Goal: Task Accomplishment & Management: Manage account settings

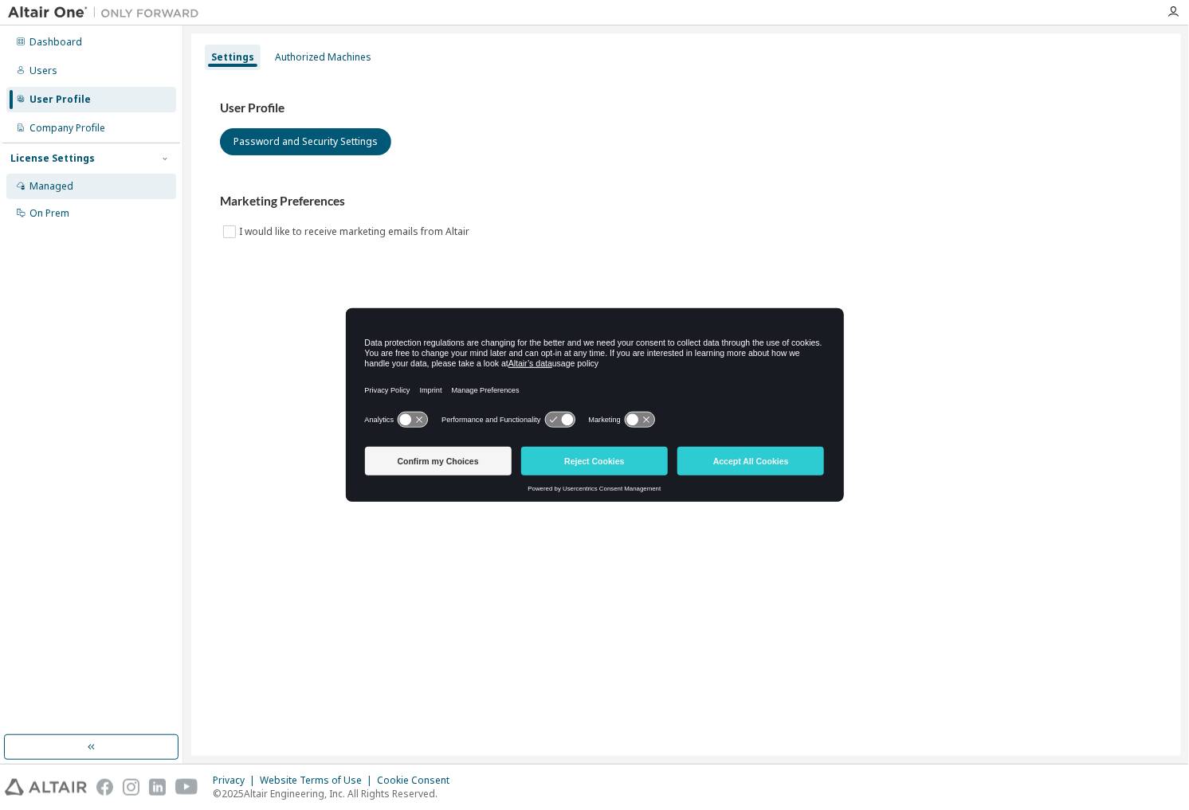
click at [56, 194] on div "Managed" at bounding box center [91, 186] width 170 height 25
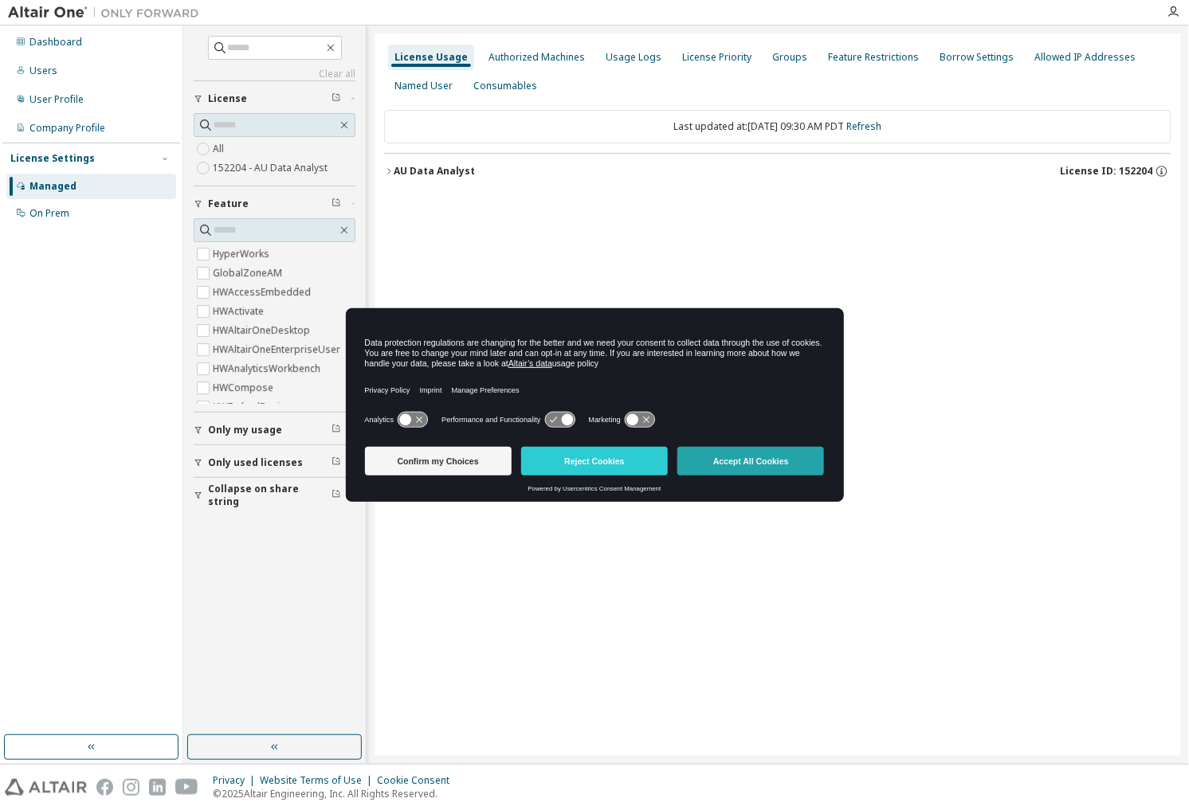
click at [713, 456] on button "Accept All Cookies" at bounding box center [750, 461] width 147 height 29
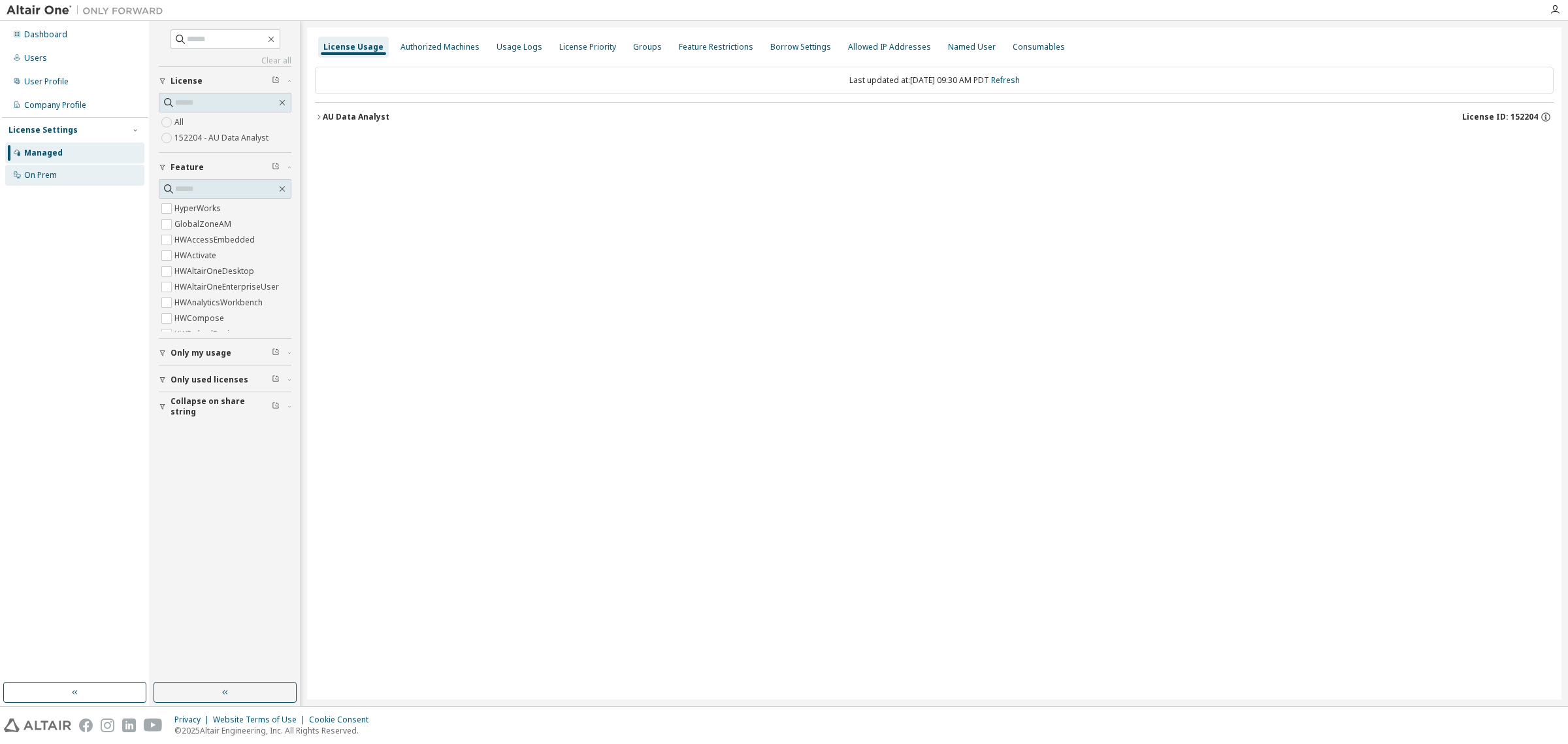
click at [43, 173] on div "On Prem" at bounding box center [40, 175] width 33 height 11
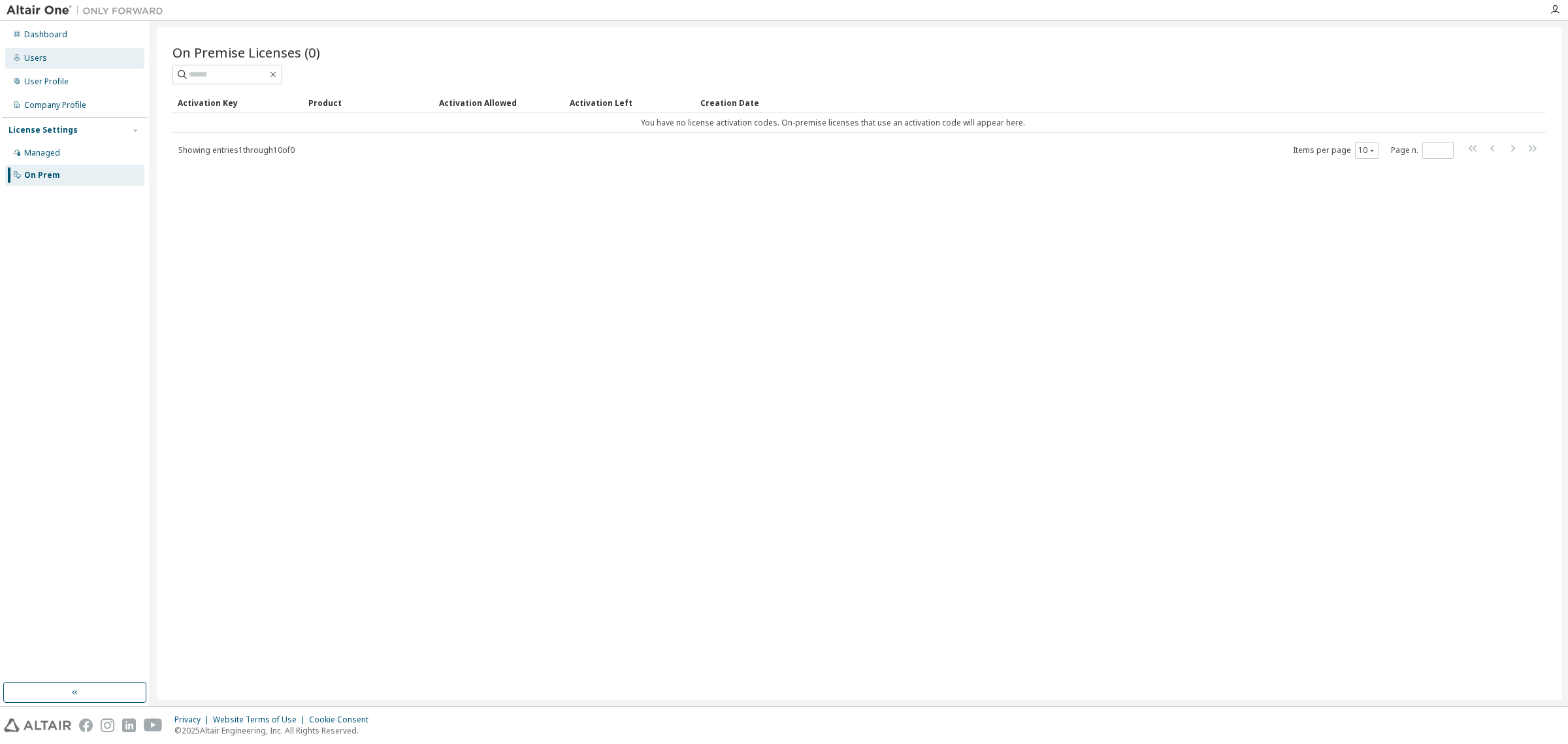
click at [23, 56] on div "Users" at bounding box center [75, 57] width 139 height 21
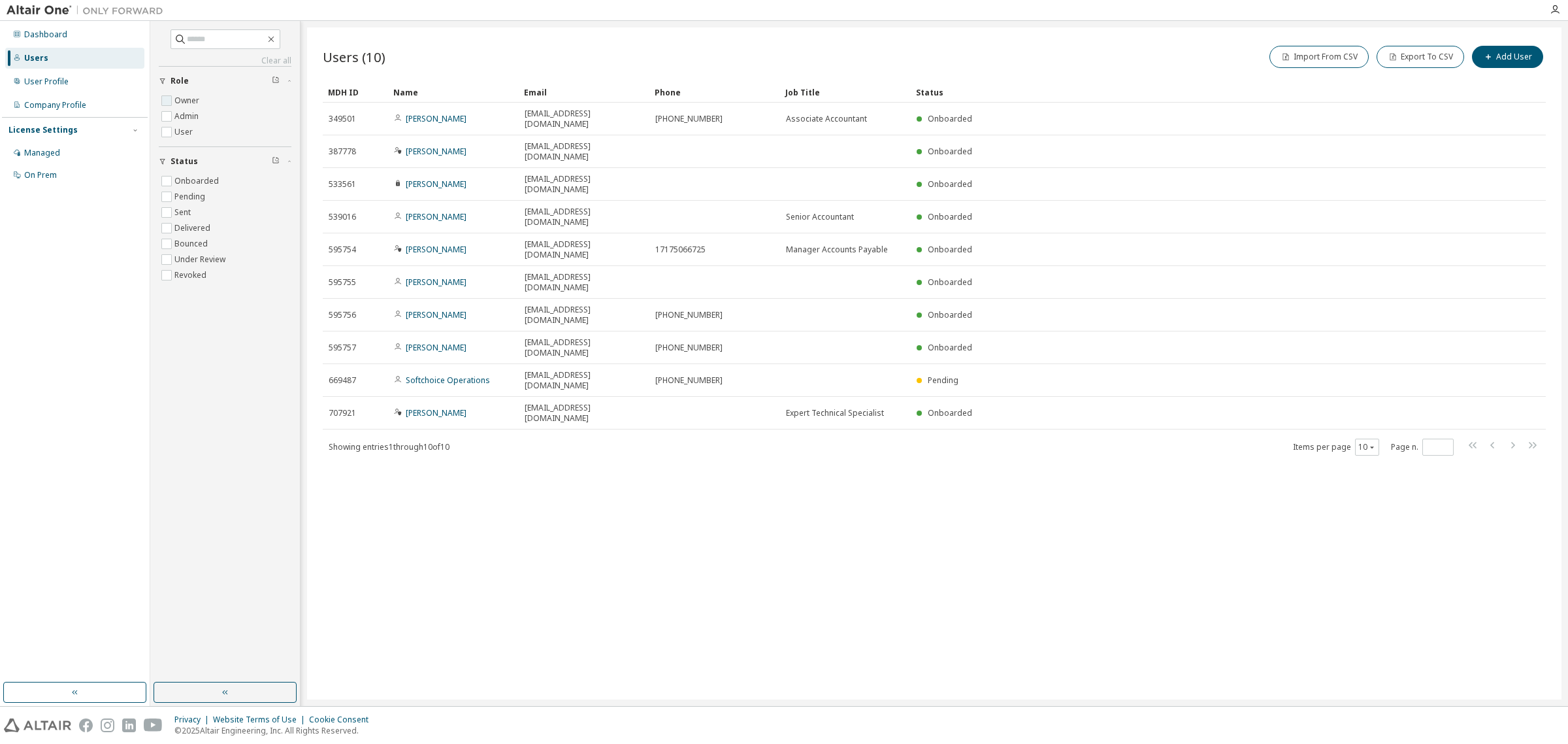
click at [190, 94] on label "Owner" at bounding box center [188, 100] width 27 height 16
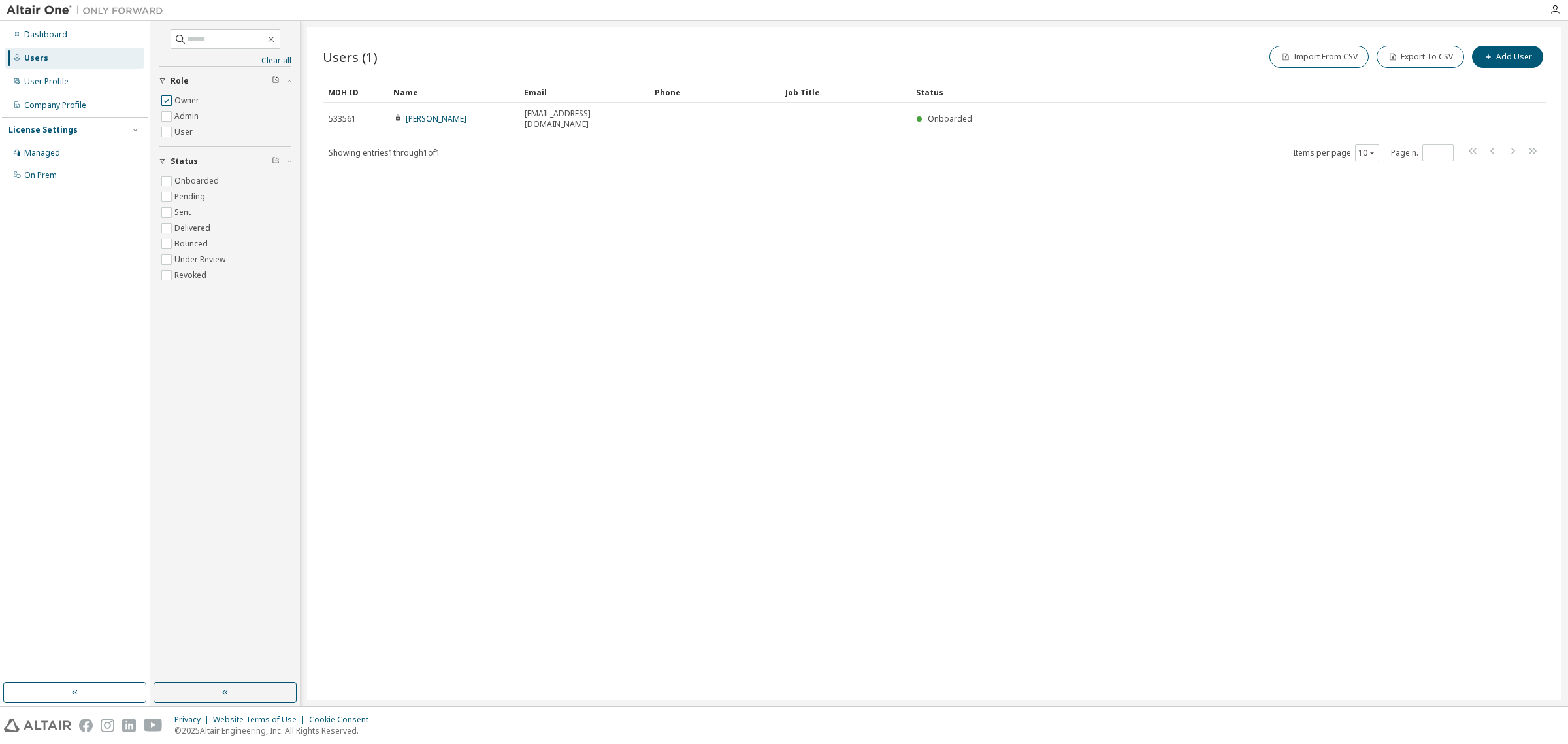
click at [186, 101] on label "Owner" at bounding box center [188, 100] width 27 height 16
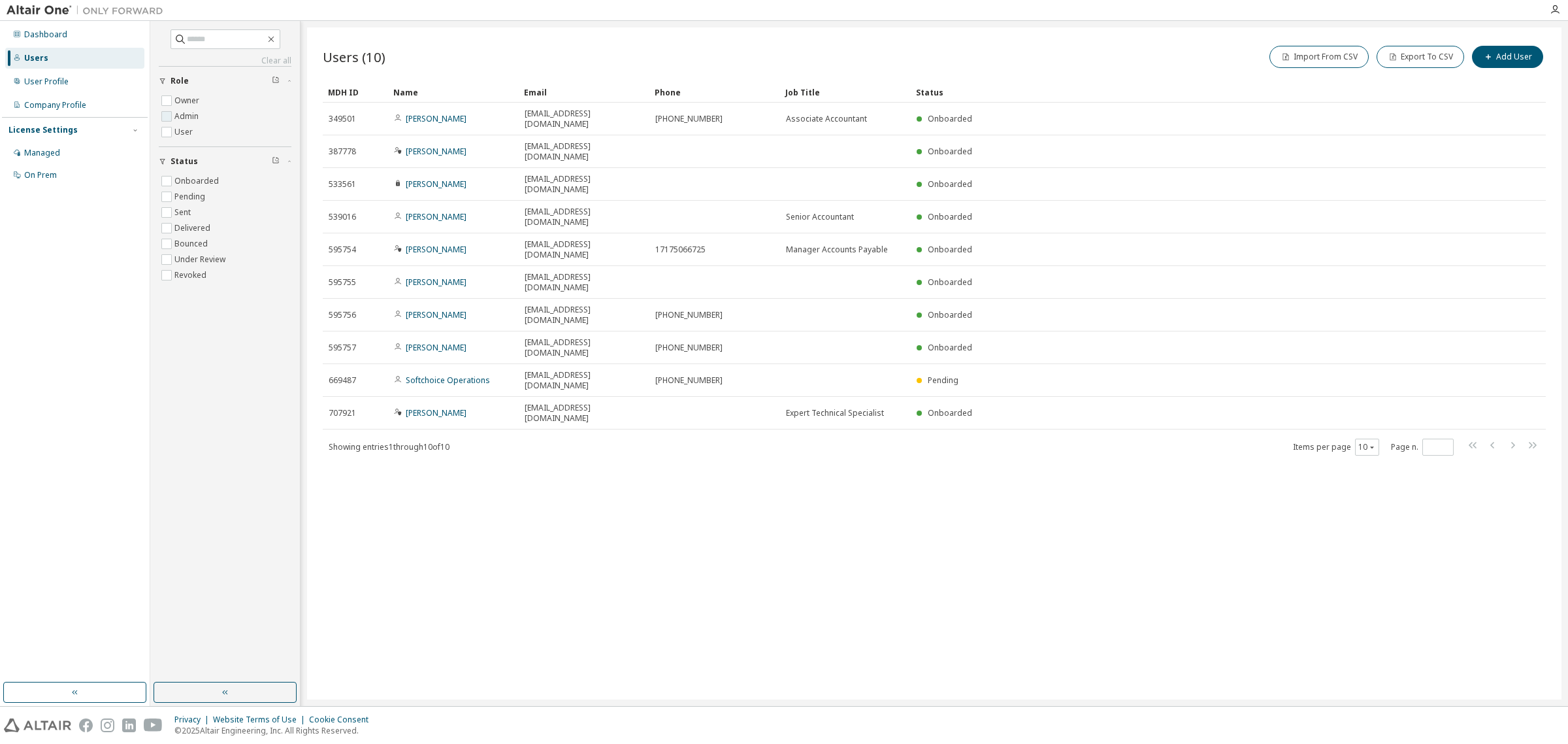
click at [191, 119] on label "Admin" at bounding box center [188, 116] width 27 height 16
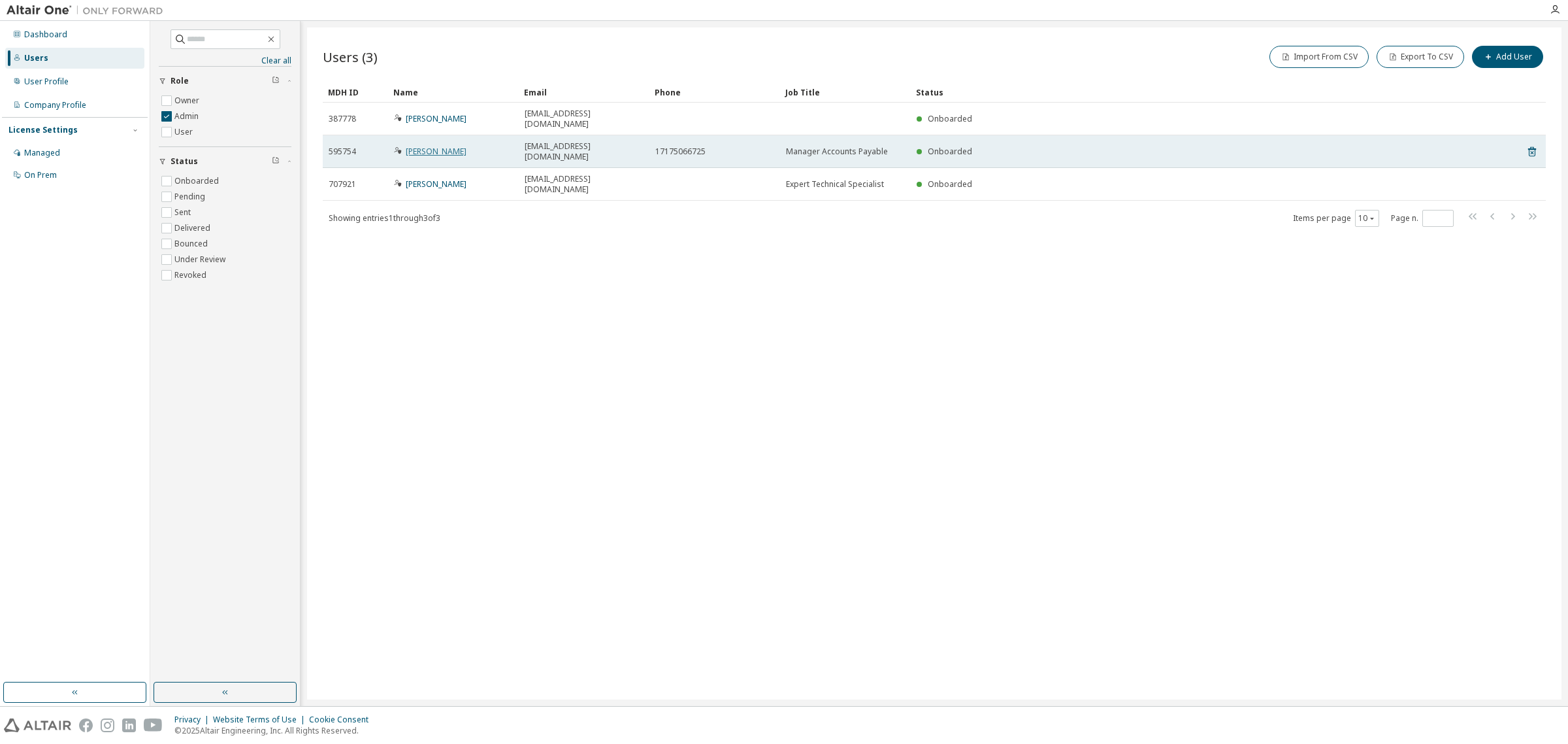
click at [422, 146] on link "Whitney Gouse" at bounding box center [436, 152] width 61 height 11
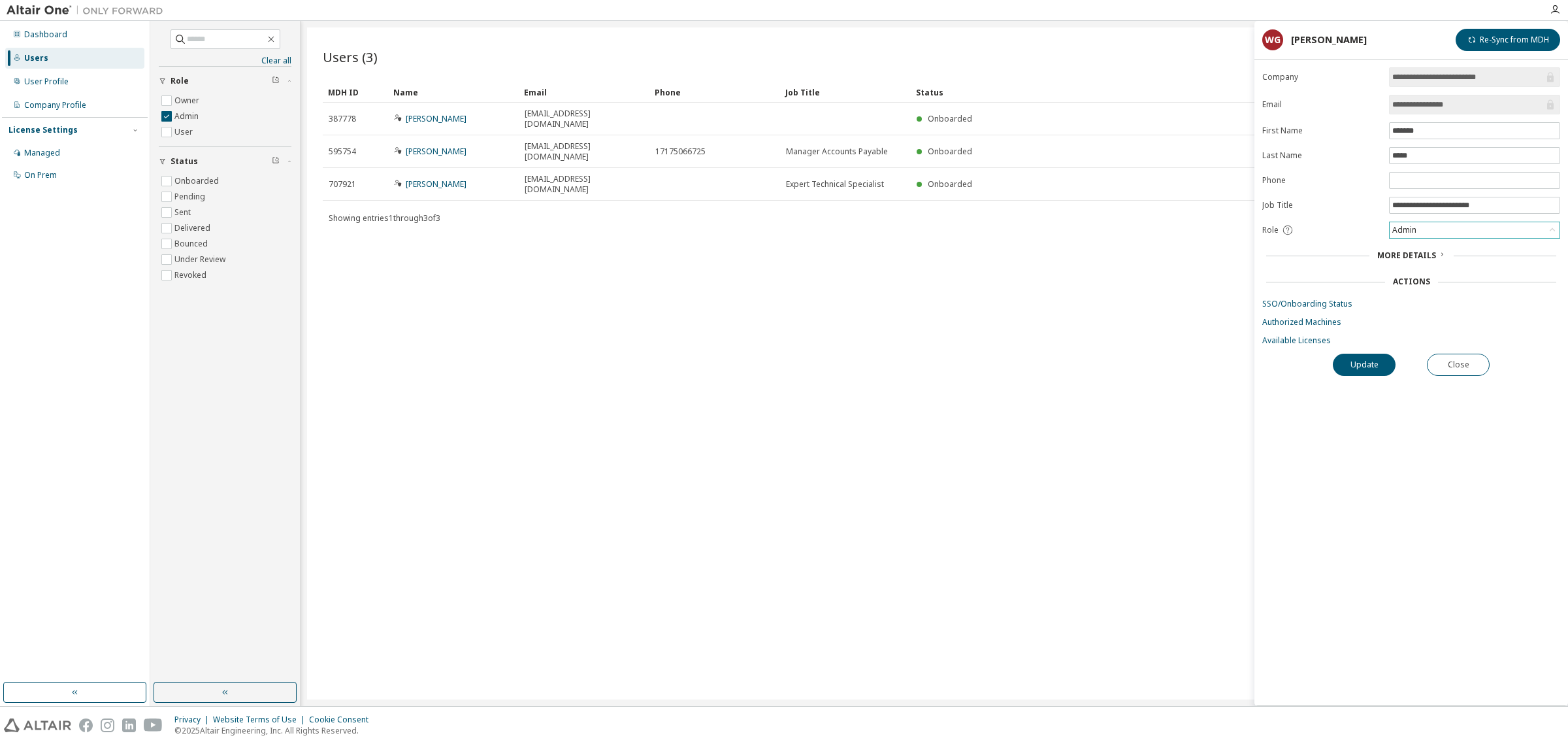
click at [974, 233] on icon at bounding box center [1552, 230] width 13 height 13
click at [974, 265] on li "Owner" at bounding box center [1474, 266] width 166 height 17
click at [974, 369] on button "Update" at bounding box center [1364, 364] width 62 height 22
click at [974, 363] on button "Close" at bounding box center [1458, 364] width 62 height 22
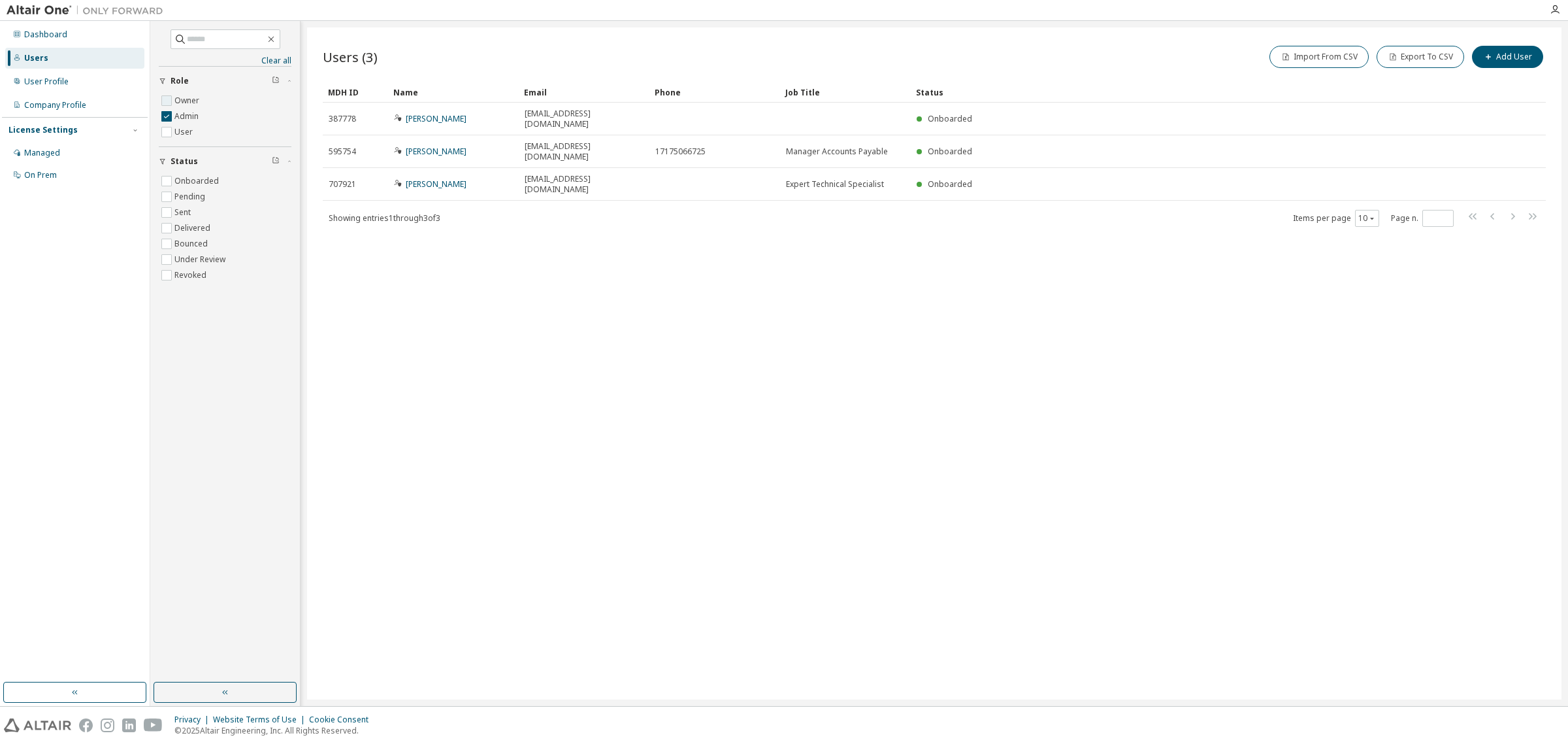
click at [175, 100] on label "Owner" at bounding box center [188, 100] width 27 height 16
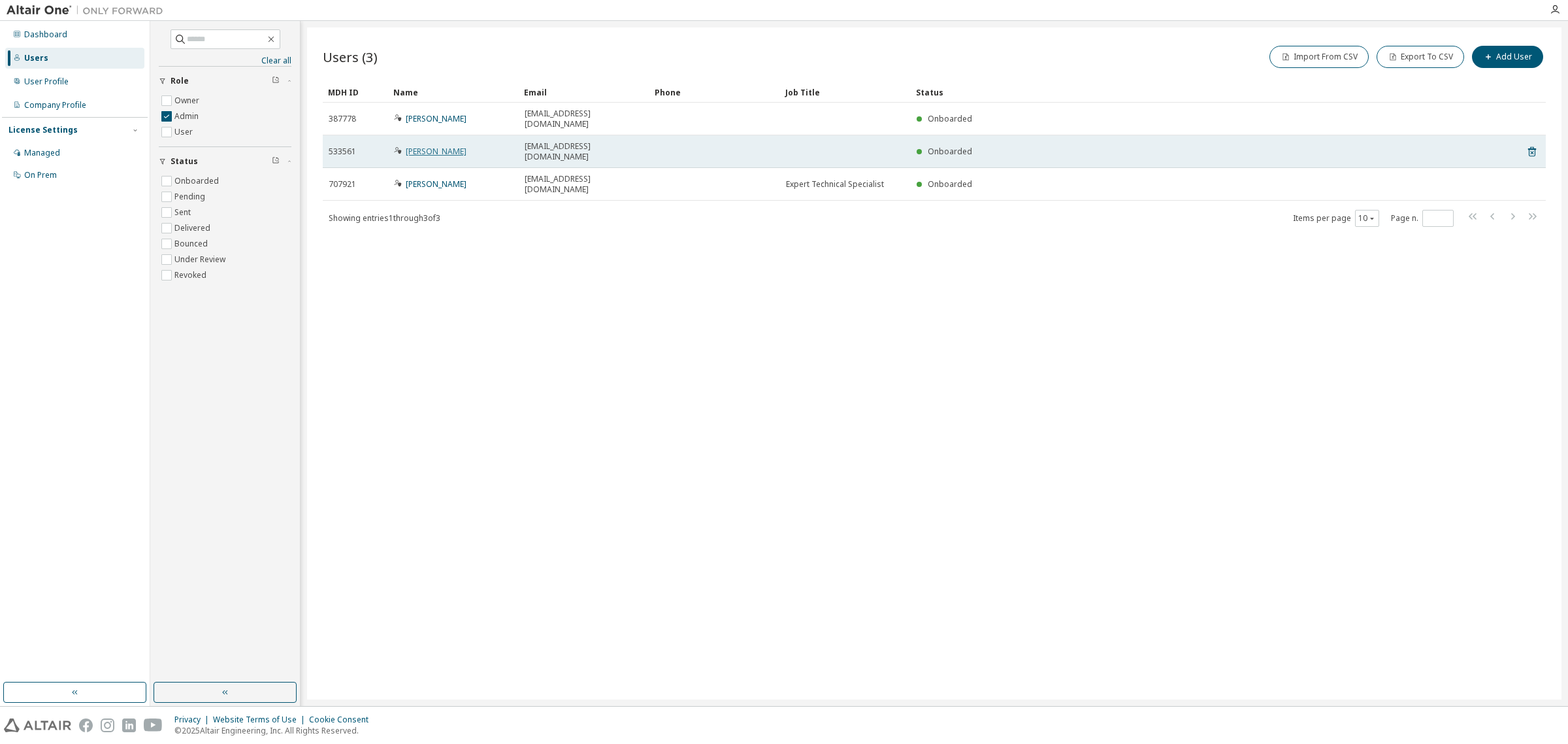
click at [448, 146] on link "Sherrylyn Fuentes" at bounding box center [436, 152] width 61 height 11
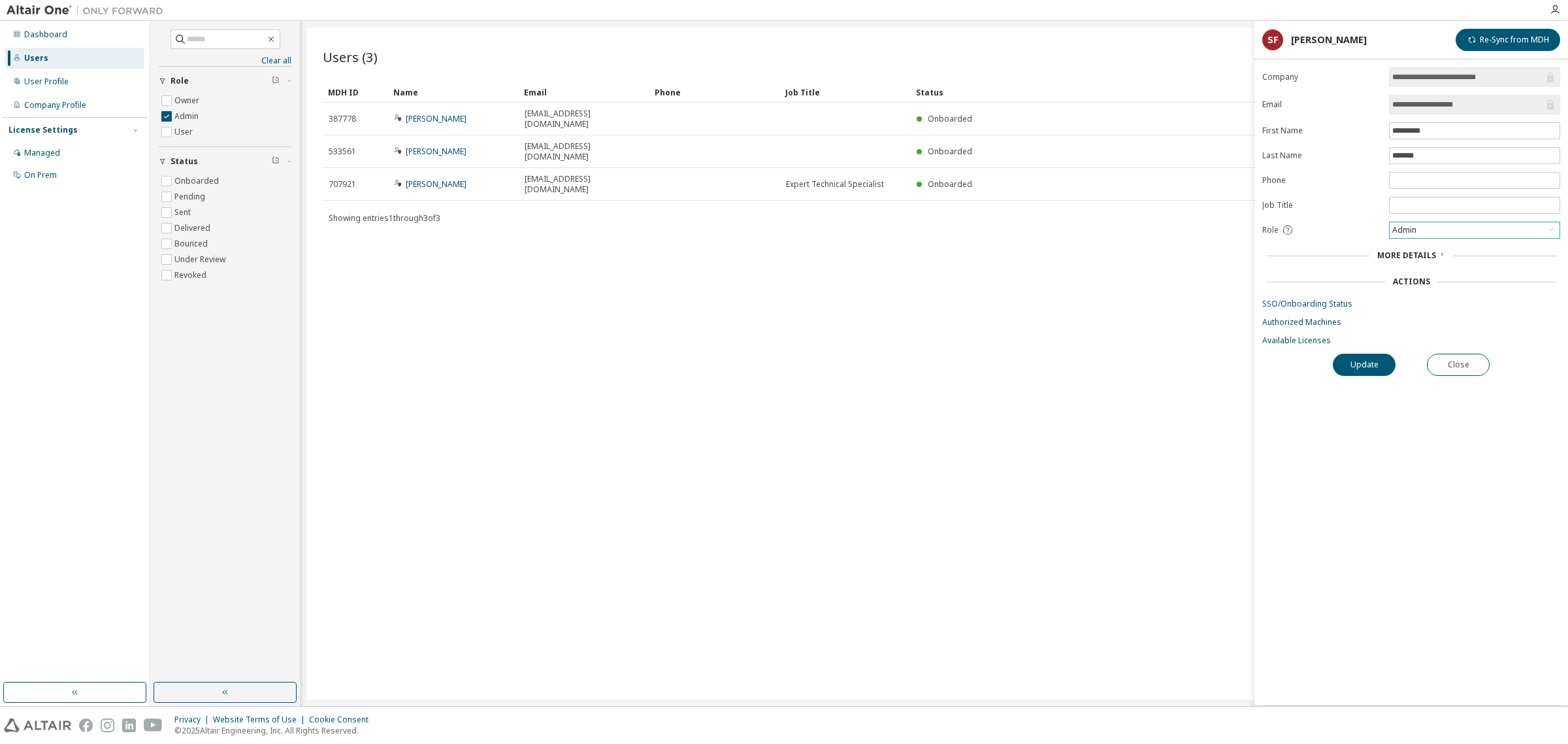
click at [974, 230] on icon at bounding box center [1552, 230] width 13 height 13
click at [974, 286] on li "User" at bounding box center [1474, 283] width 166 height 17
click at [974, 367] on button "Update" at bounding box center [1364, 364] width 62 height 22
click at [974, 358] on button "Close" at bounding box center [1458, 364] width 62 height 22
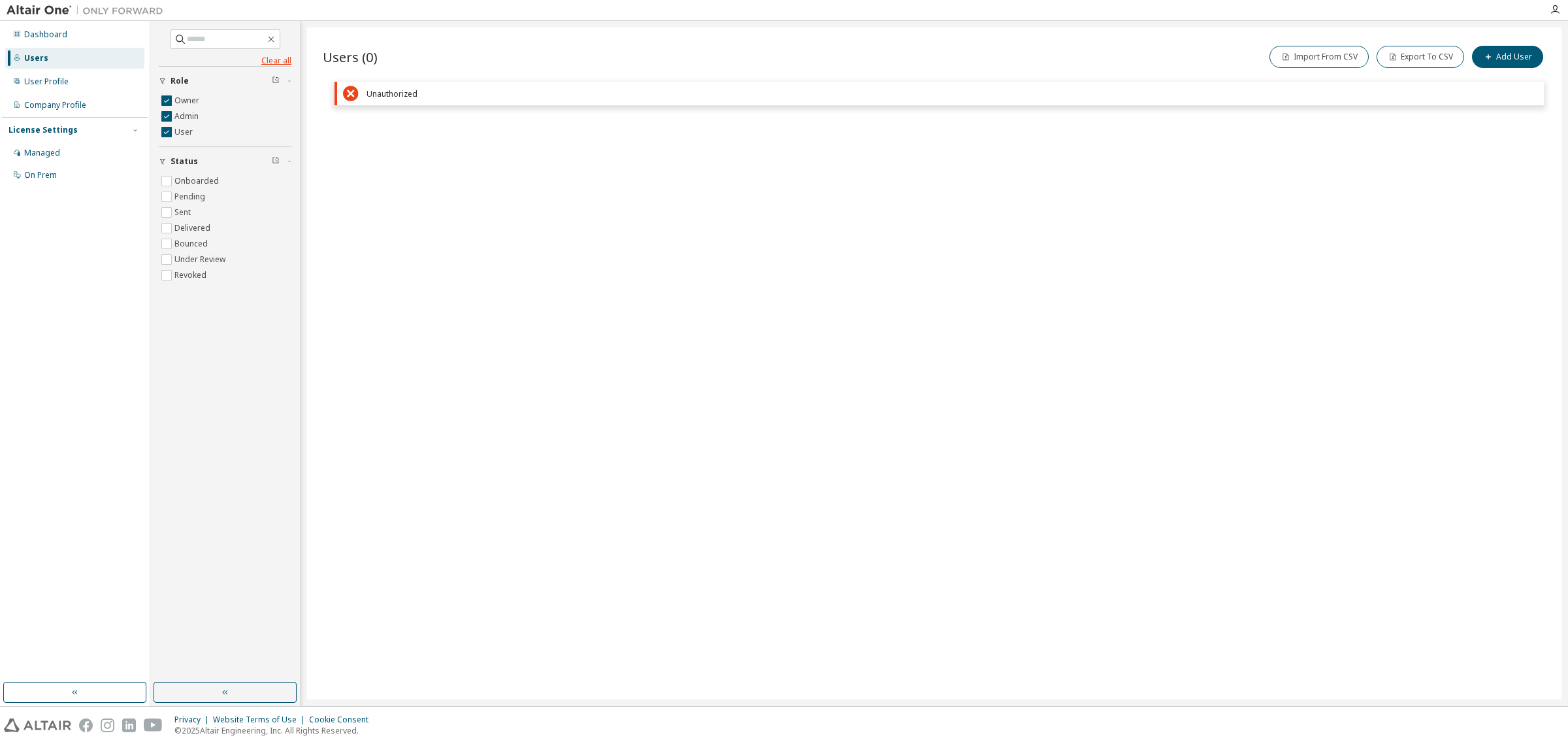
click at [270, 57] on link "Clear all" at bounding box center [226, 61] width 133 height 11
click at [56, 76] on div "User Profile" at bounding box center [46, 81] width 44 height 11
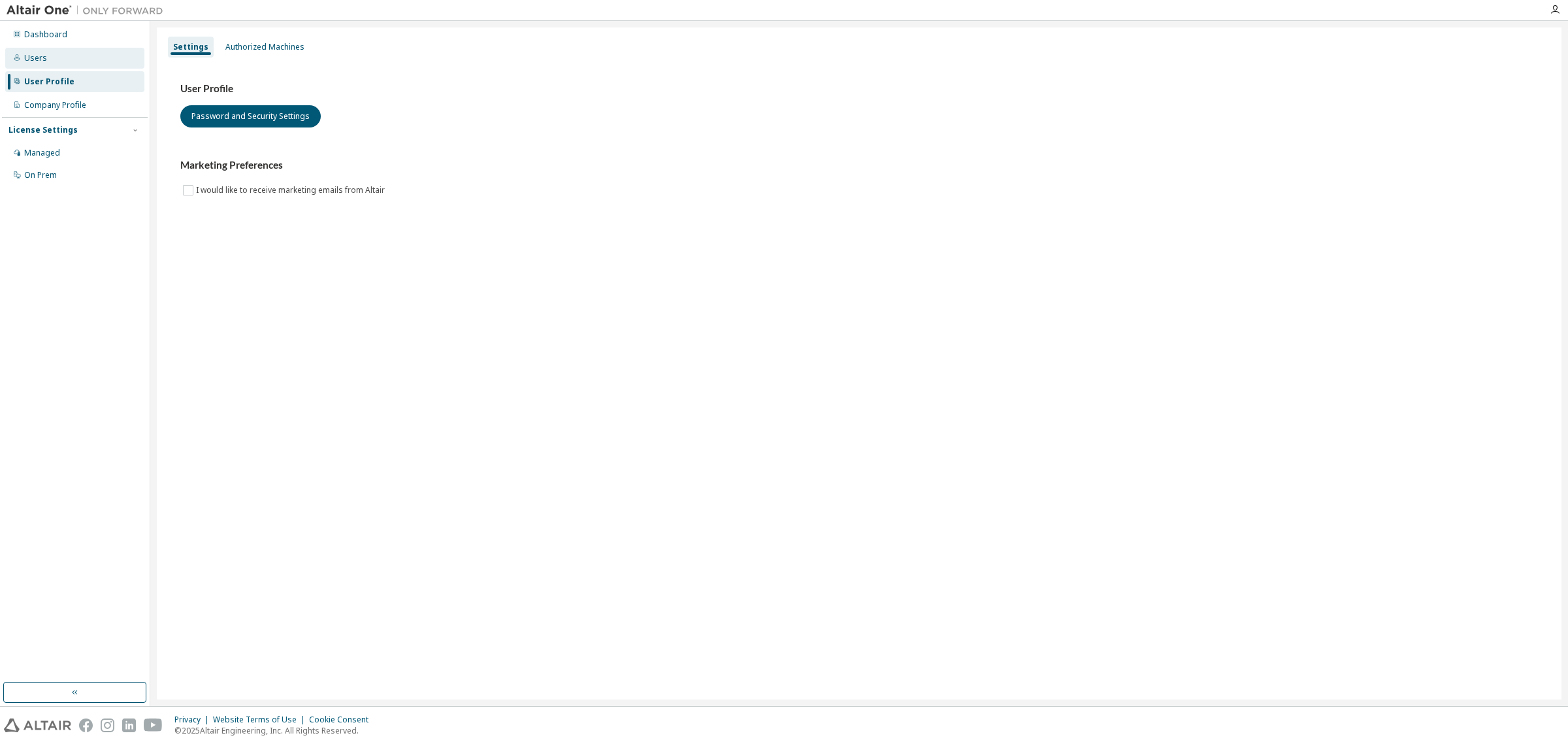
click at [33, 59] on div "Users" at bounding box center [35, 58] width 23 height 11
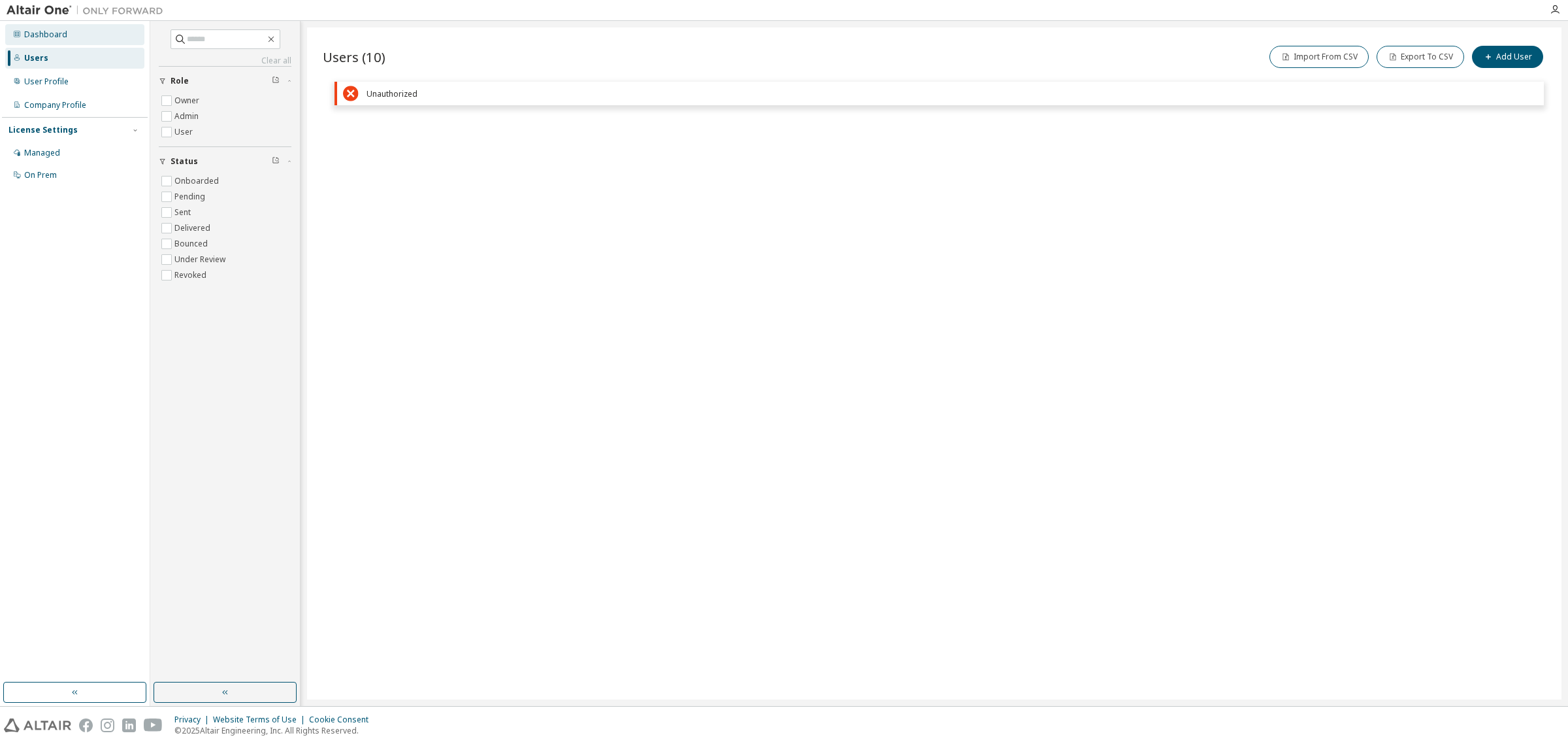
click at [49, 31] on div "Dashboard" at bounding box center [45, 34] width 43 height 11
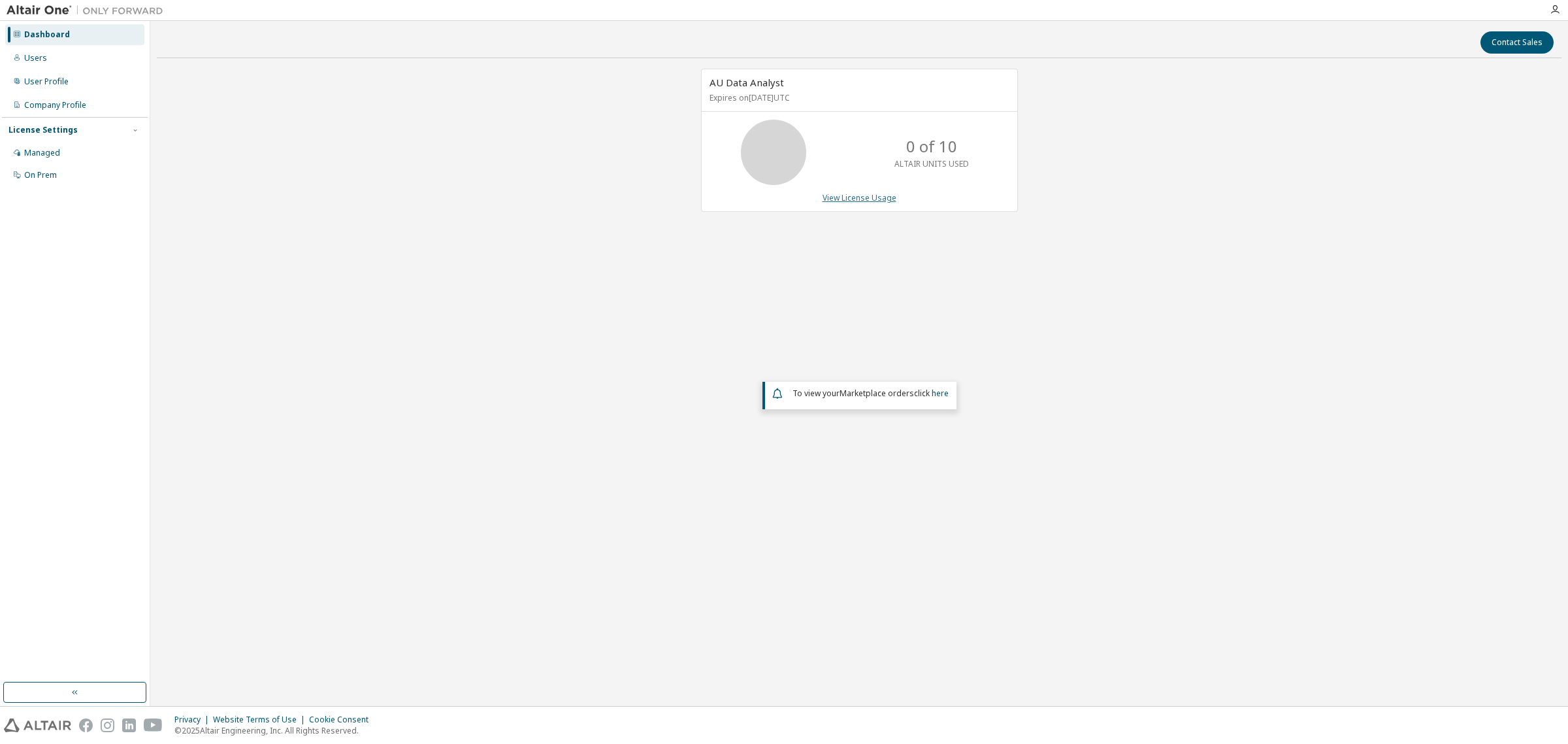
click at [859, 201] on link "View License Usage" at bounding box center [859, 198] width 74 height 11
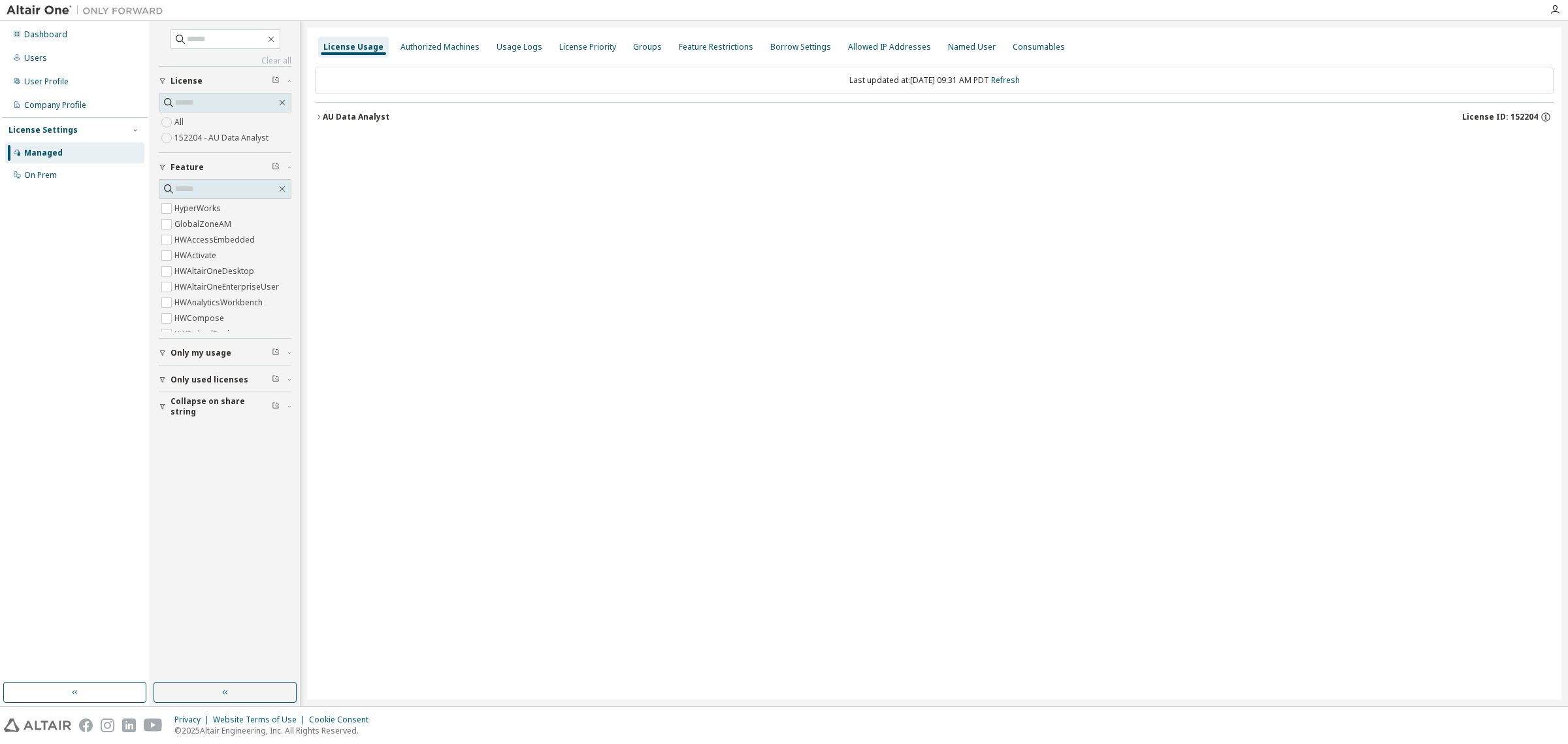
click at [321, 112] on button "AU Data Analyst License ID: 152204" at bounding box center [934, 116] width 1238 height 29
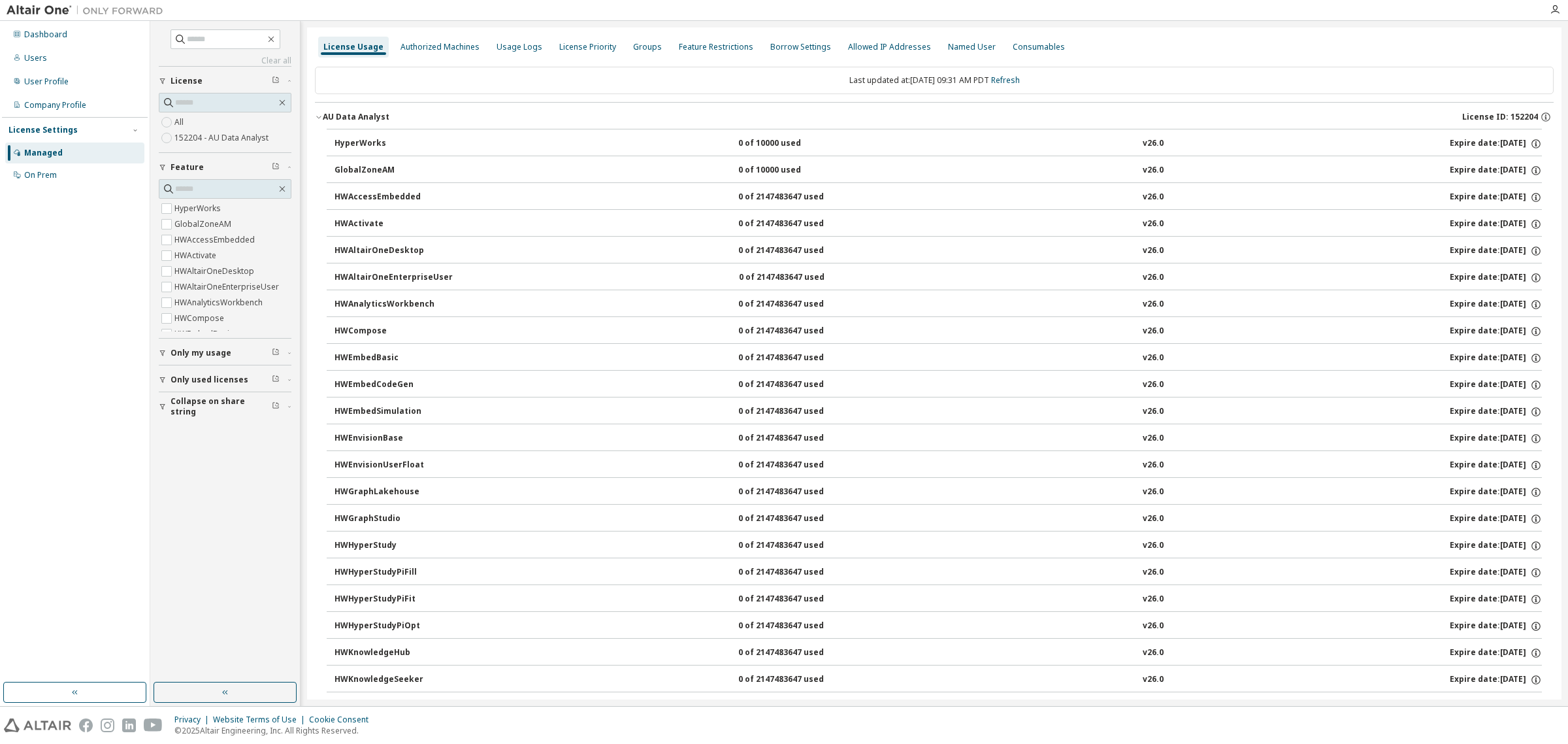
click at [321, 112] on button "AU Data Analyst License ID: 152204" at bounding box center [934, 116] width 1238 height 29
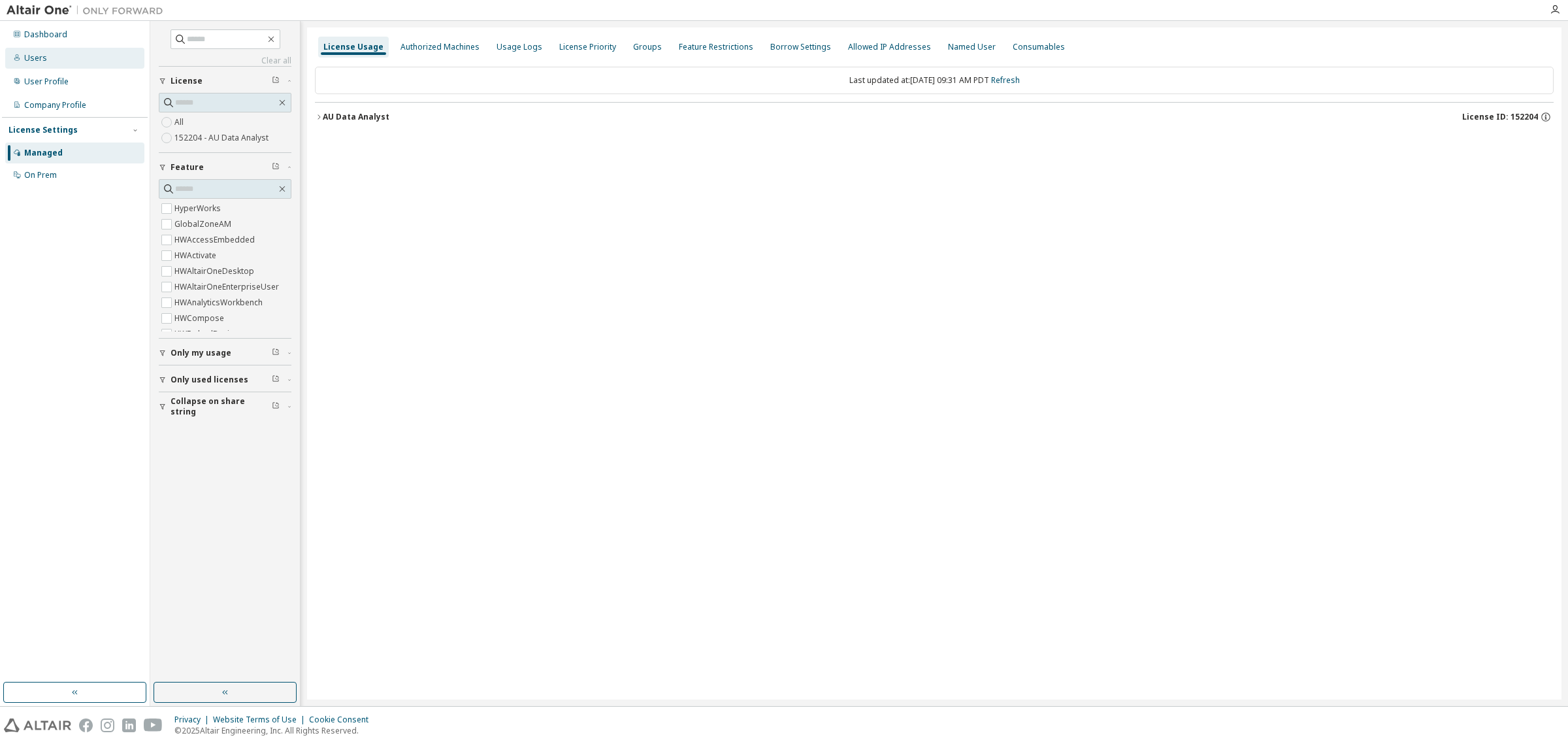
click at [48, 57] on div "Users" at bounding box center [75, 57] width 139 height 21
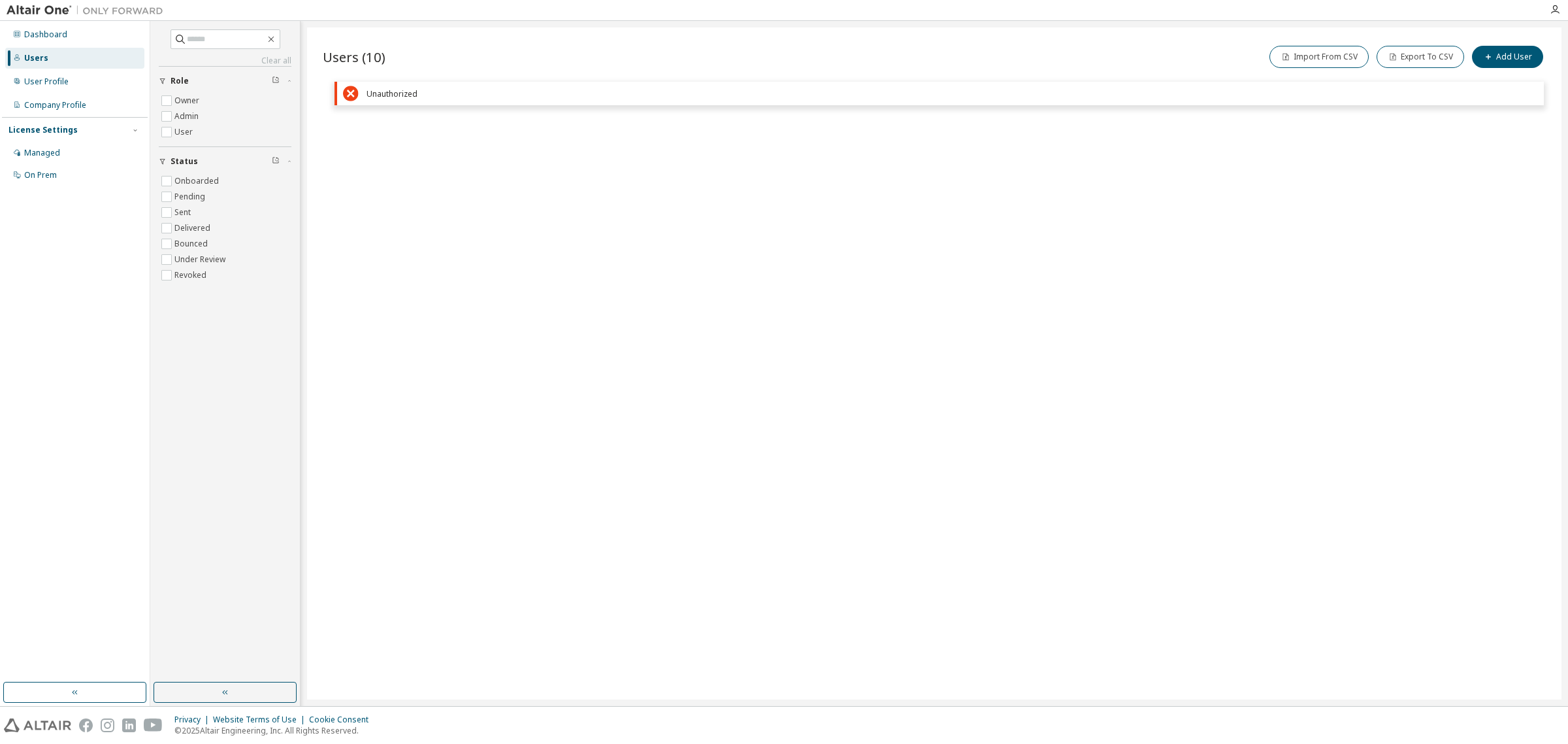
click at [350, 92] on icon at bounding box center [350, 93] width 16 height 16
click at [54, 83] on div "User Profile" at bounding box center [46, 81] width 44 height 11
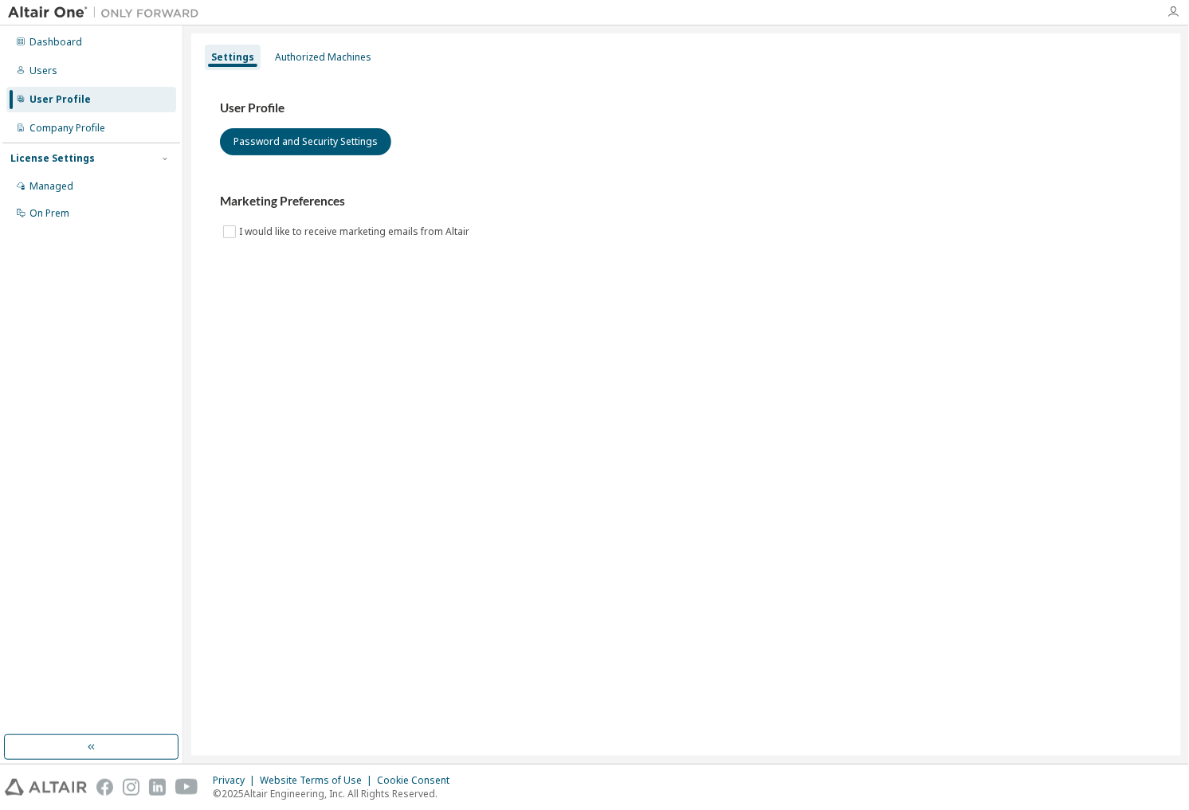
click at [1171, 6] on icon "button" at bounding box center [1172, 12] width 13 height 13
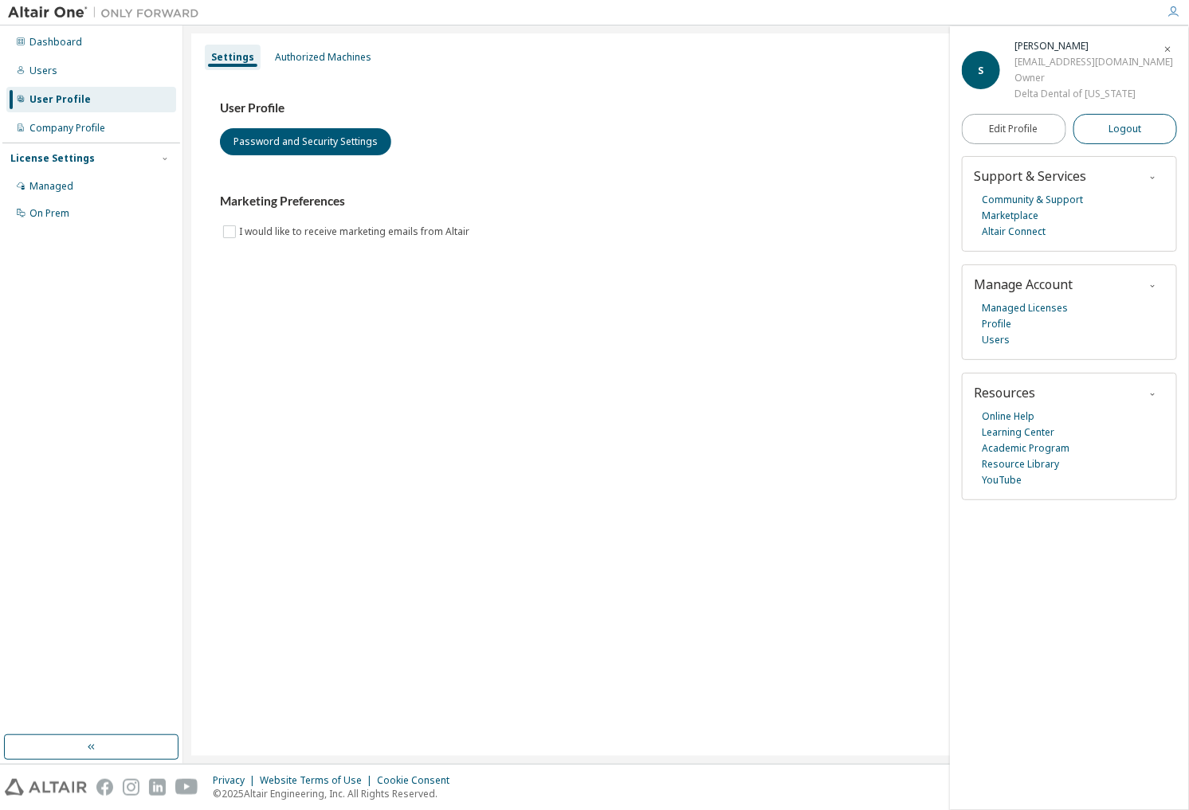
click at [1114, 122] on span "Logout" at bounding box center [1124, 129] width 33 height 16
